Goal: Task Accomplishment & Management: Complete application form

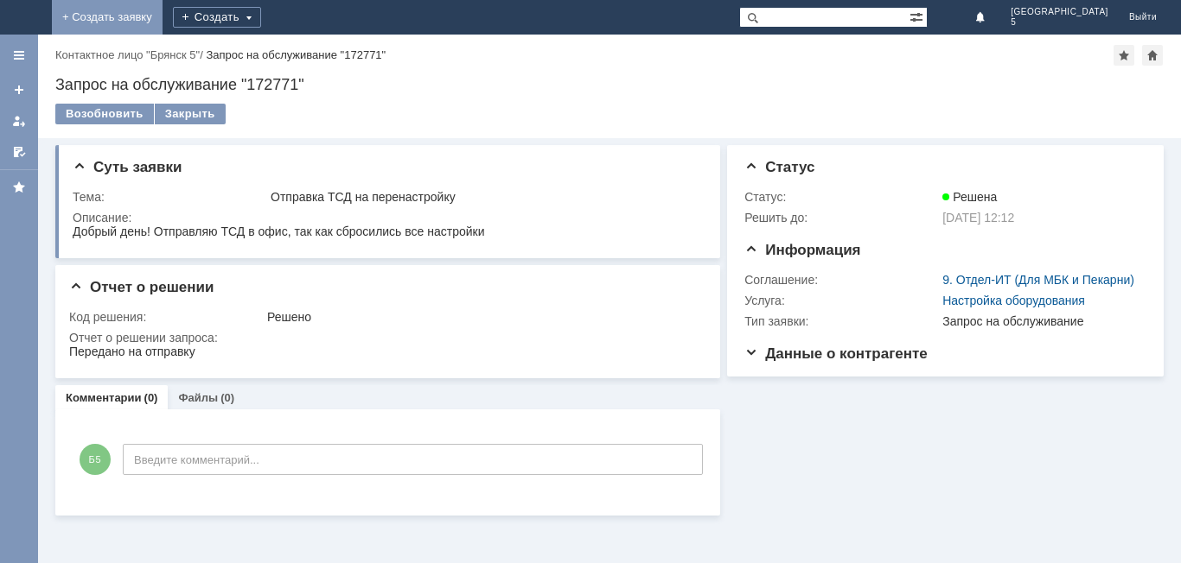
click at [162, 12] on link "+ Создать заявку" at bounding box center [107, 17] width 111 height 35
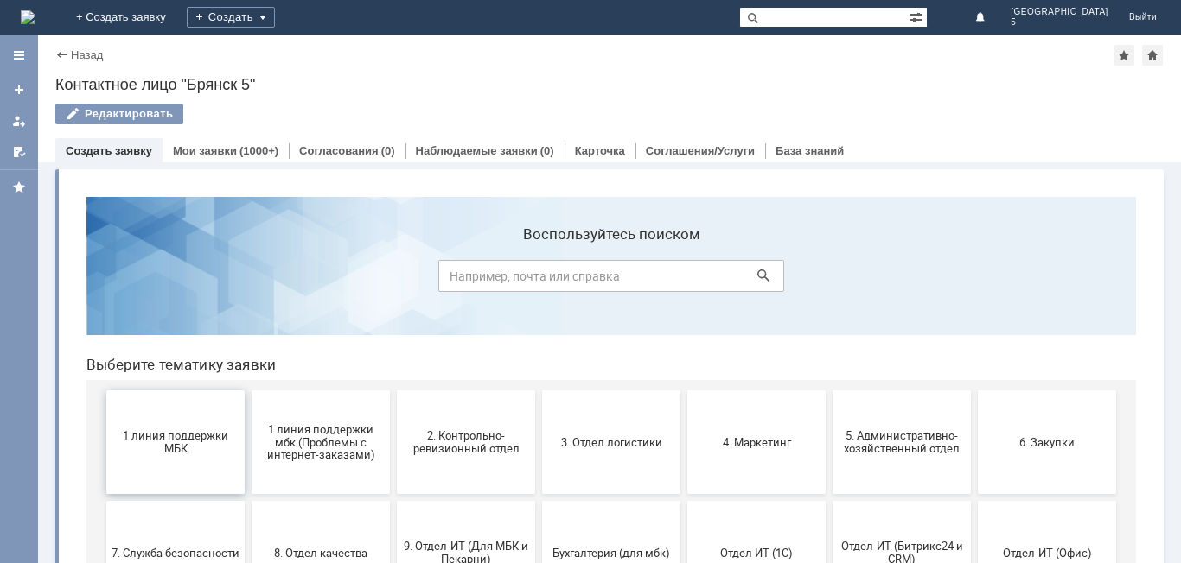
click at [179, 468] on button "1 линия поддержки МБК" at bounding box center [175, 443] width 138 height 104
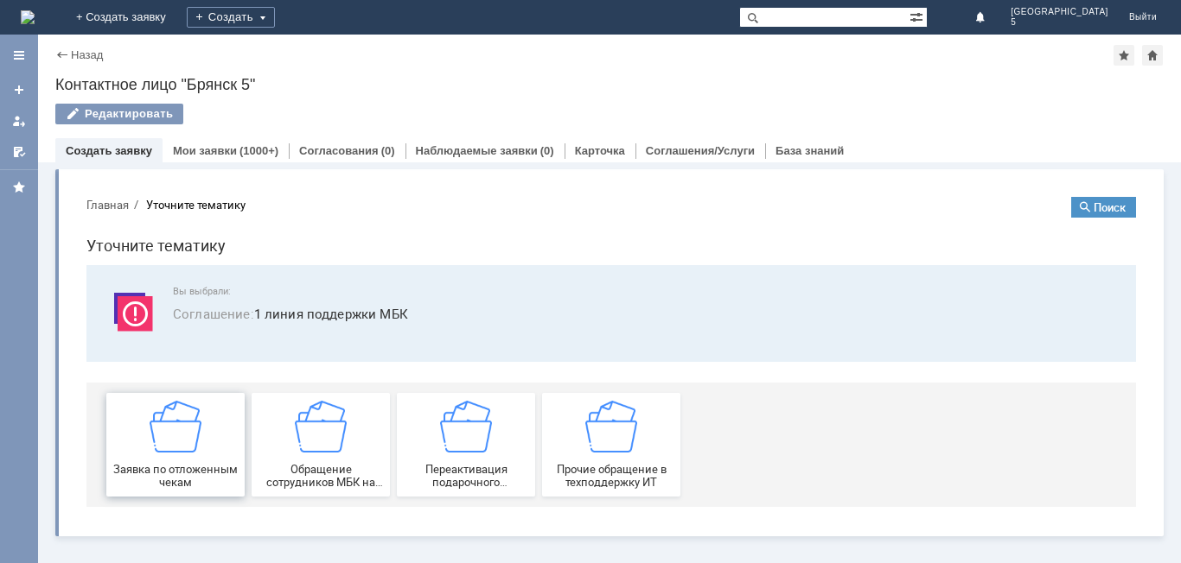
click at [193, 441] on img at bounding box center [176, 427] width 52 height 52
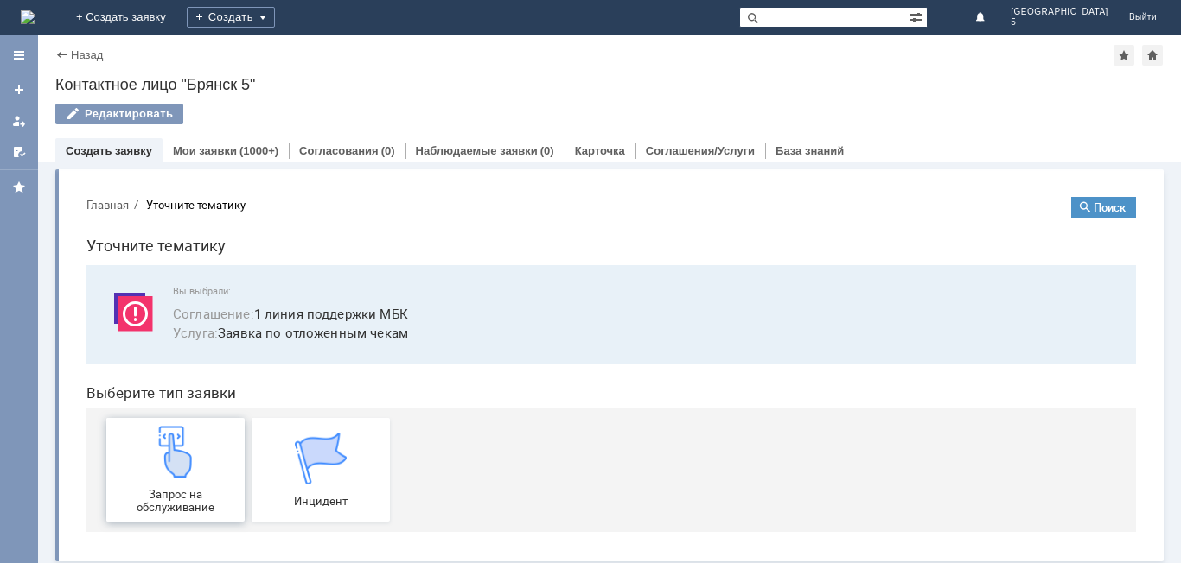
click at [193, 463] on img at bounding box center [176, 452] width 52 height 52
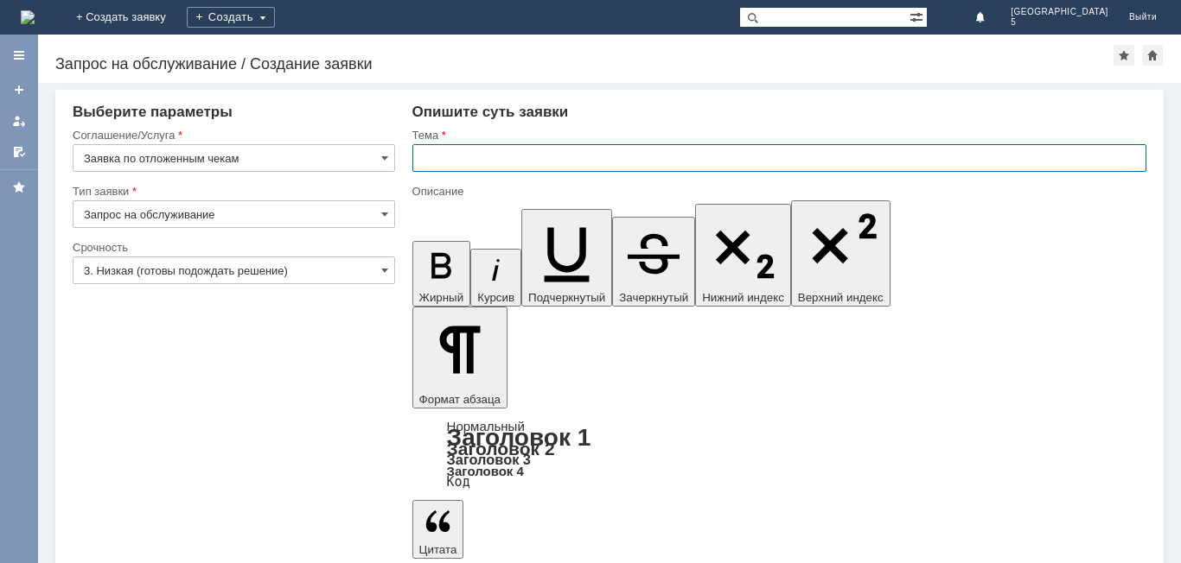
click at [493, 163] on input "text" at bounding box center [779, 158] width 734 height 28
type input "отложенный чек [DATE]"
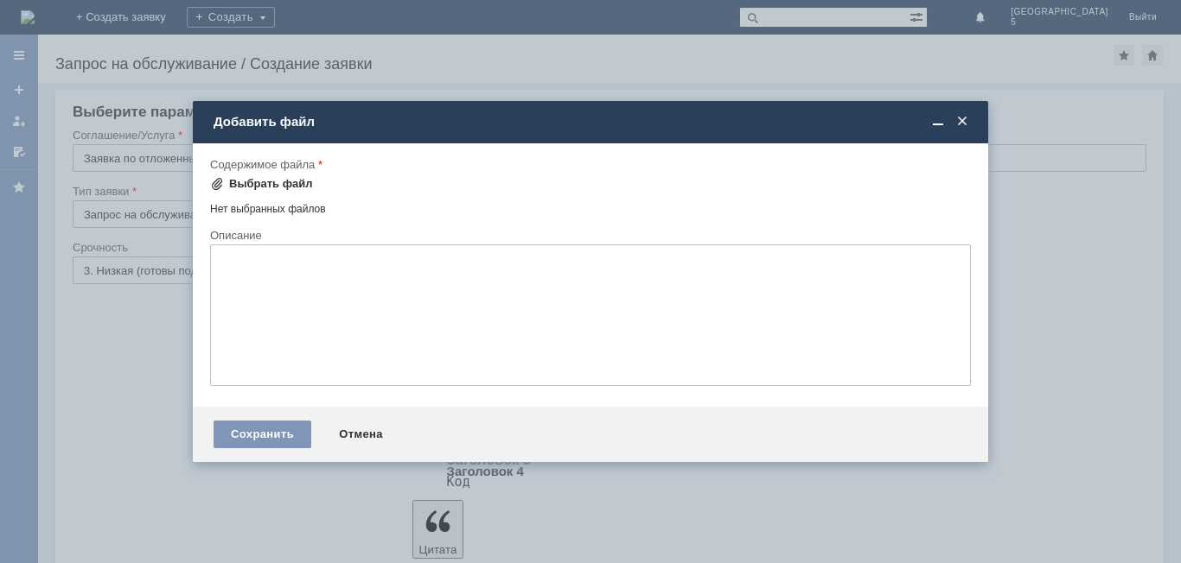
click at [213, 182] on span at bounding box center [217, 184] width 14 height 14
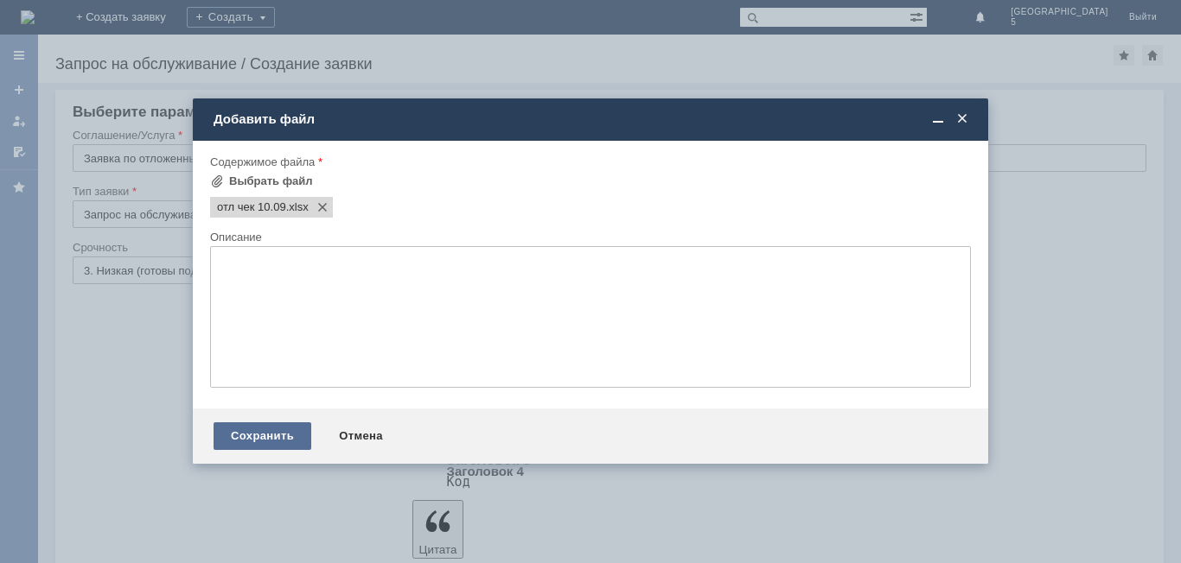
click at [264, 432] on div "Сохранить" at bounding box center [262, 437] width 98 height 28
